Goal: Task Accomplishment & Management: Manage account settings

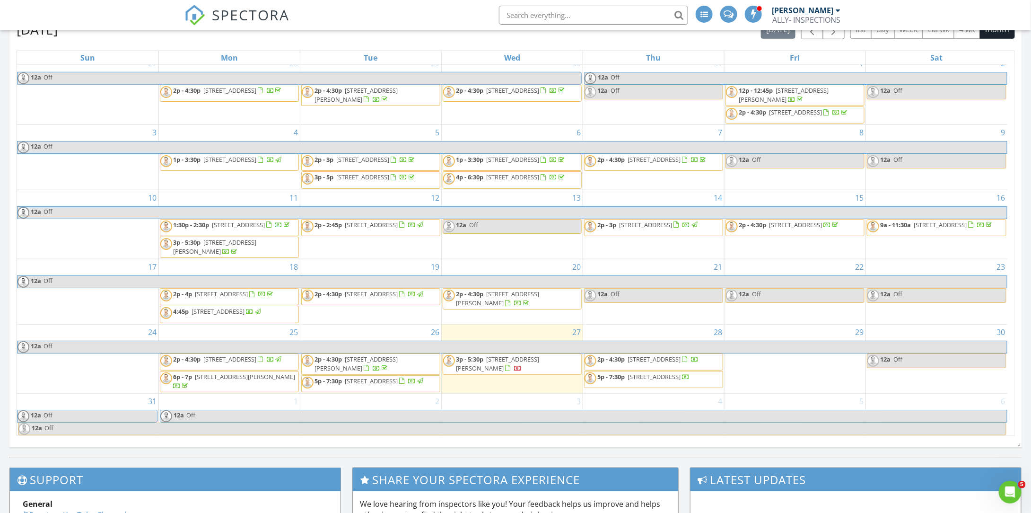
scroll to position [426, 0]
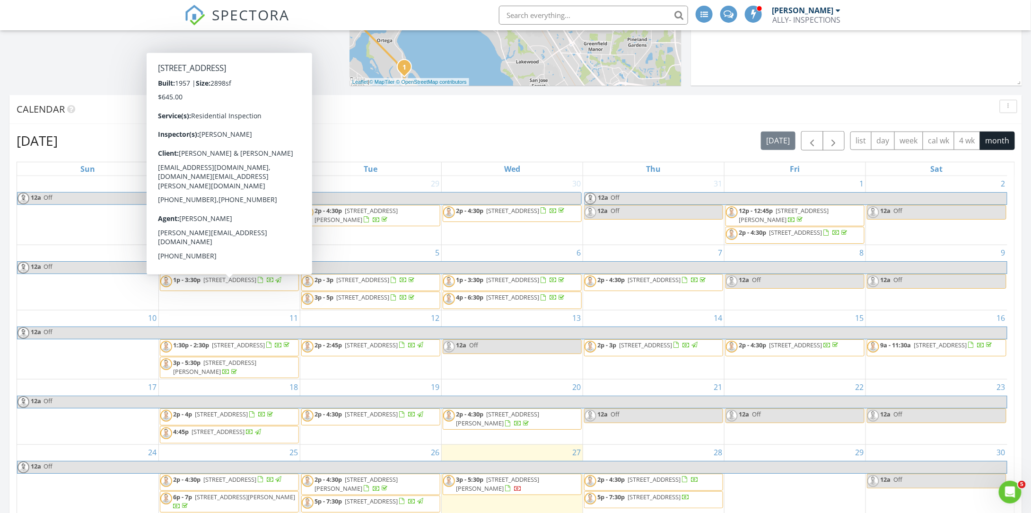
drag, startPoint x: 276, startPoint y: 277, endPoint x: 264, endPoint y: 280, distance: 12.3
click at [256, 280] on span "4368 Water Oak Ln, Jacksonville 32210" at bounding box center [229, 279] width 53 height 9
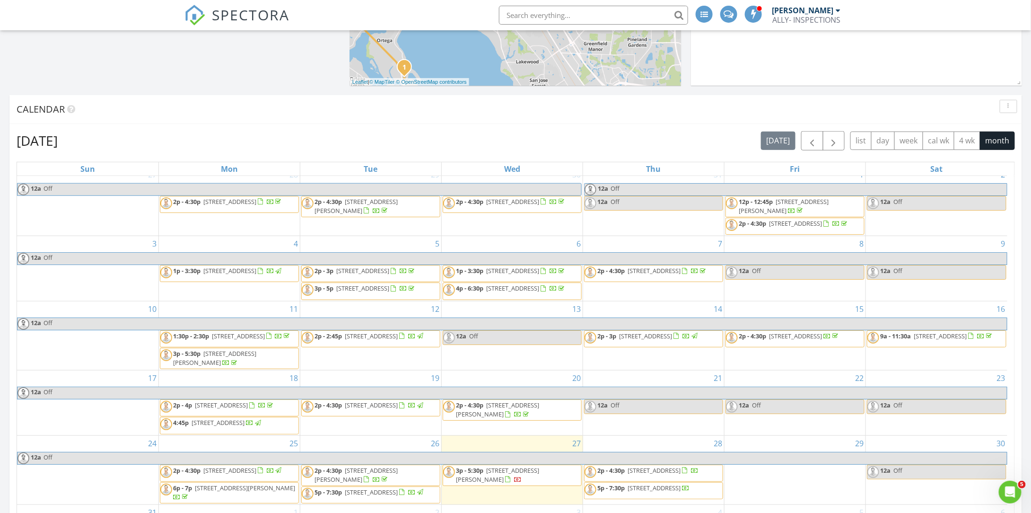
click at [252, 349] on span "3p - 5:30p 4072 Dunraven Ln, Jacksonville 32223" at bounding box center [229, 358] width 138 height 18
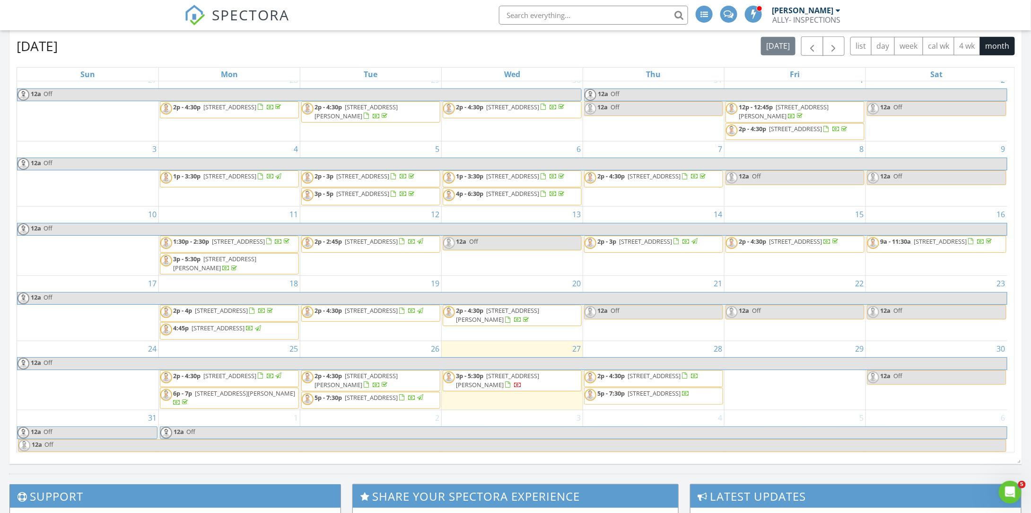
scroll to position [473, 0]
